Goal: Transaction & Acquisition: Purchase product/service

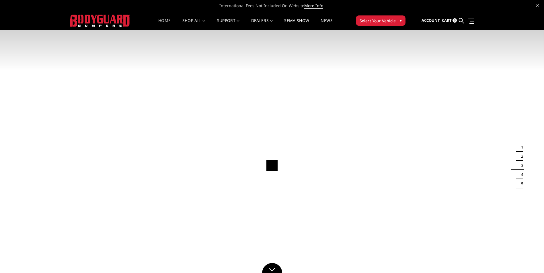
click at [363, 22] on span "Select Your Vehicle" at bounding box center [377, 21] width 36 height 6
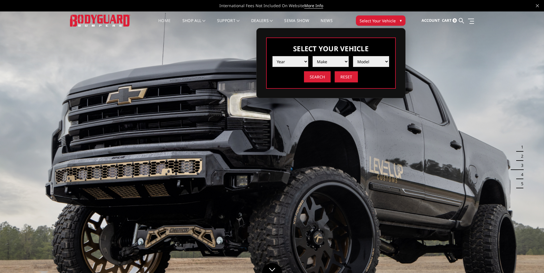
click at [283, 63] on select "Year [DATE] 2024 2023 2022 2021 2020 2019 2018 2017 2016 2015 2014 2013 2012 20…" at bounding box center [290, 61] width 36 height 11
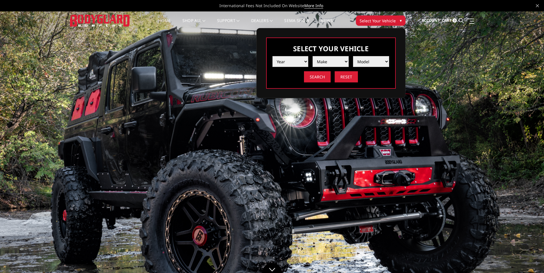
select select "yr_2024"
click at [272, 56] on select "Year [DATE] 2024 2023 2022 2021 2020 2019 2018 2017 2016 2015 2014 2013 2012 20…" at bounding box center [290, 61] width 36 height 11
click at [328, 60] on select "Make Chevrolet Ford GMC Ram Toyota" at bounding box center [330, 61] width 36 height 11
select select "mk_ford"
click at [312, 56] on select "Make Chevrolet Ford GMC Ram Toyota" at bounding box center [330, 61] width 36 height 11
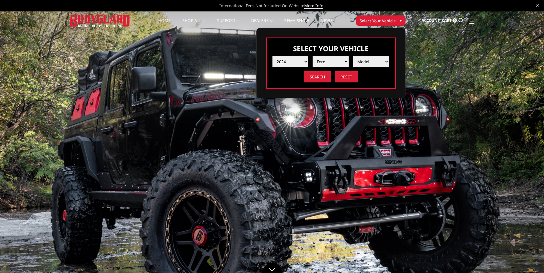
click at [369, 65] on select "Model F150 F150 Raptor F250 / F350 F450 F550" at bounding box center [371, 61] width 36 height 11
select select "md_f250-f350"
click at [353, 56] on select "Model F150 F150 Raptor F250 / F350 F450 F550" at bounding box center [371, 61] width 36 height 11
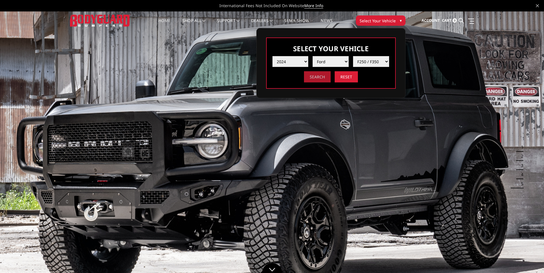
click at [317, 79] on input "Search" at bounding box center [317, 76] width 27 height 11
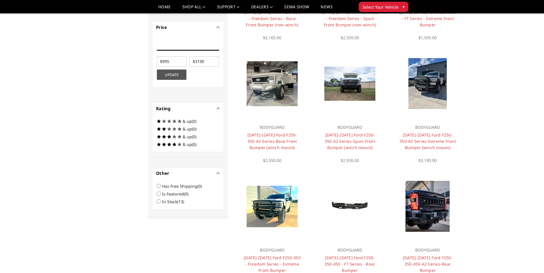
scroll to position [160, 0]
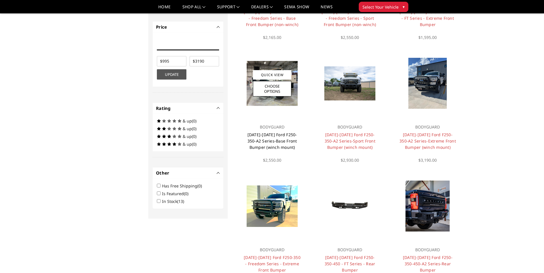
click at [264, 140] on link "2023-2025 Ford F250-350-A2 Series-Base Front Bumper (winch mount)" at bounding box center [272, 141] width 50 height 18
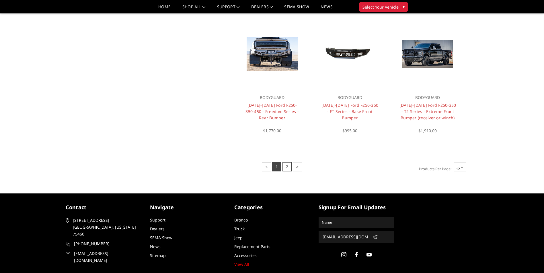
click at [288, 167] on link "2" at bounding box center [286, 167] width 9 height 9
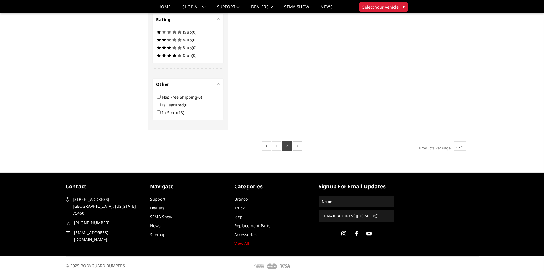
scroll to position [252, 0]
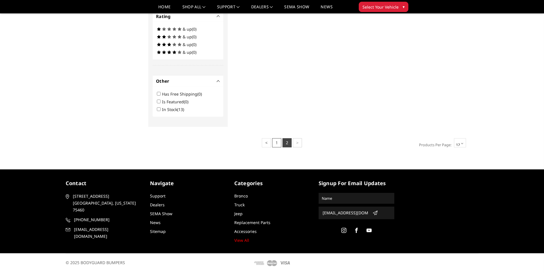
click at [275, 147] on link "1" at bounding box center [276, 142] width 9 height 9
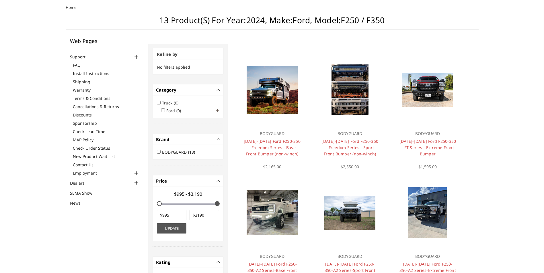
scroll to position [0, 0]
